Goal: Browse casually

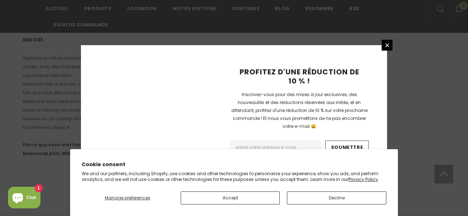
scroll to position [556, 0]
